Goal: Task Accomplishment & Management: Use online tool/utility

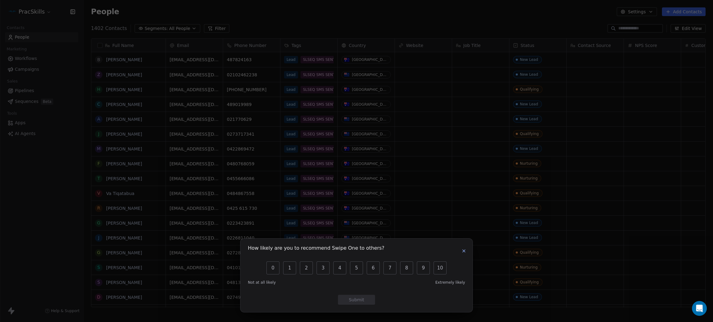
scroll to position [7, 7]
drag, startPoint x: 272, startPoint y: 14, endPoint x: 89, endPoint y: 20, distance: 182.9
click at [270, 14] on div "How likely are you to recommend Swipe One to others? 0 1 2 3 4 5 6 7 8 9 10 Not…" at bounding box center [356, 161] width 713 height 322
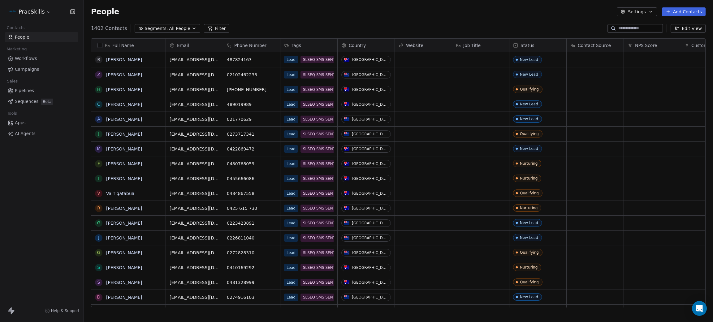
click at [18, 8] on html "PracSkills Contacts People Marketing Workflows Campaigns Sales Pipelines Sequen…" at bounding box center [356, 161] width 713 height 322
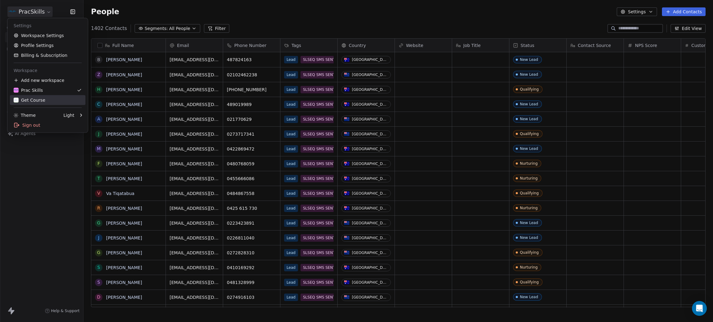
drag, startPoint x: 30, startPoint y: 101, endPoint x: 45, endPoint y: 90, distance: 19.0
click at [30, 102] on div "Get Course" at bounding box center [30, 100] width 32 height 6
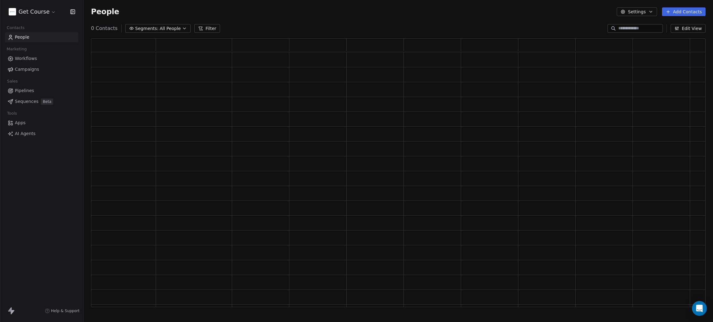
scroll to position [261, 607]
click at [23, 67] on span "Campaigns" at bounding box center [27, 69] width 24 height 6
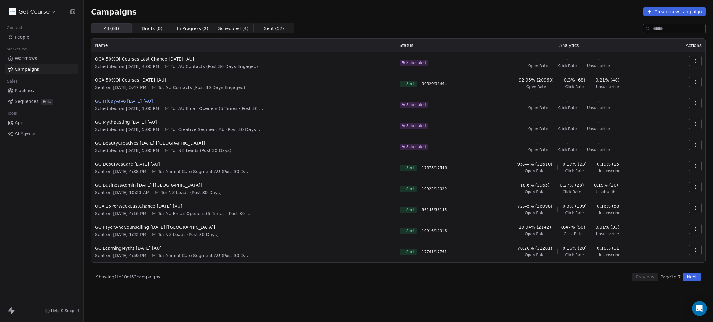
click at [129, 100] on span "GC FridayArvo [DATE] [AU]" at bounding box center [243, 101] width 297 height 6
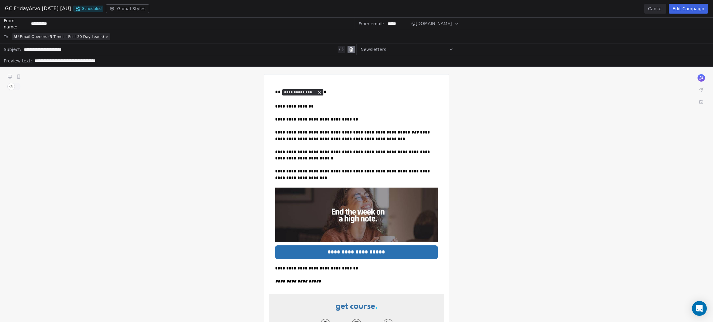
click at [475, 5] on button "Cancel" at bounding box center [655, 9] width 22 height 10
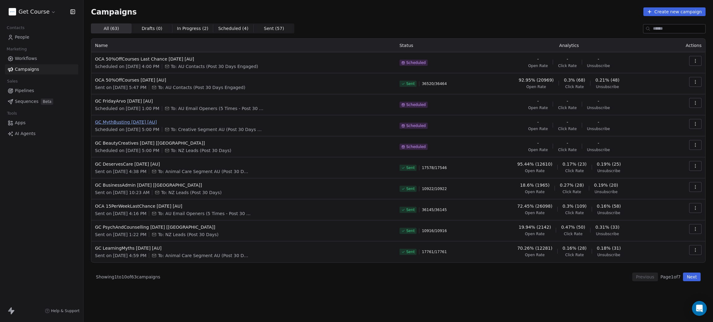
click at [129, 122] on span "GC MythBusting [DATE] [AU]" at bounding box center [243, 122] width 297 height 6
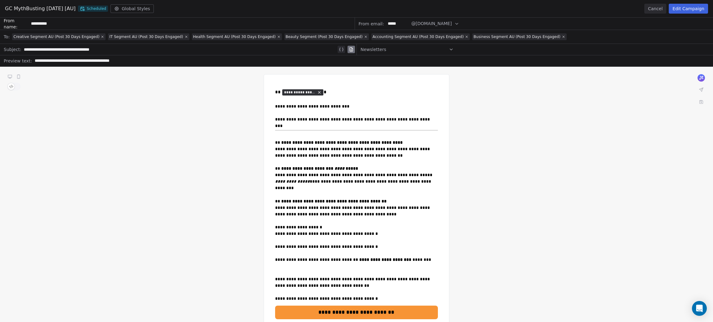
click at [475, 8] on button "Cancel" at bounding box center [655, 9] width 22 height 10
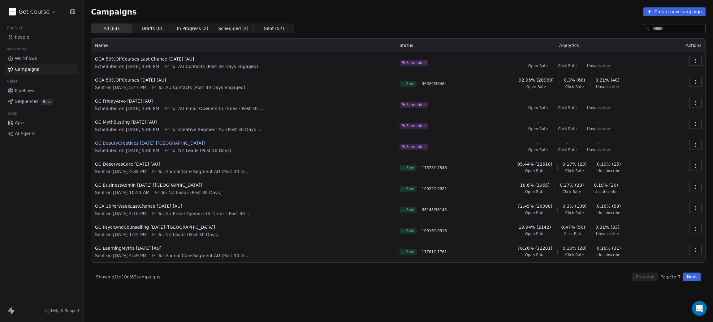
click at [135, 143] on span "GC BeautyCreatives [DATE] [[GEOGRAPHIC_DATA]]" at bounding box center [243, 143] width 297 height 6
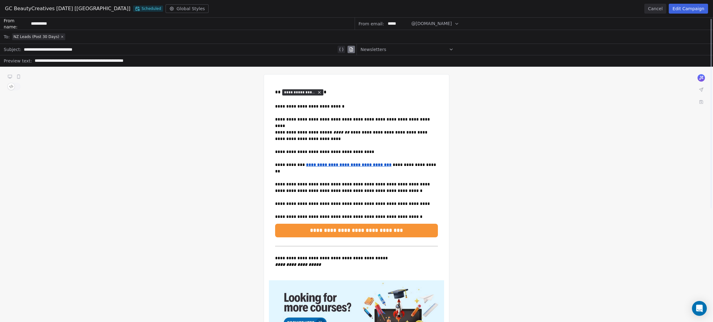
click at [475, 10] on button "Cancel" at bounding box center [655, 9] width 22 height 10
